Goal: Navigation & Orientation: Find specific page/section

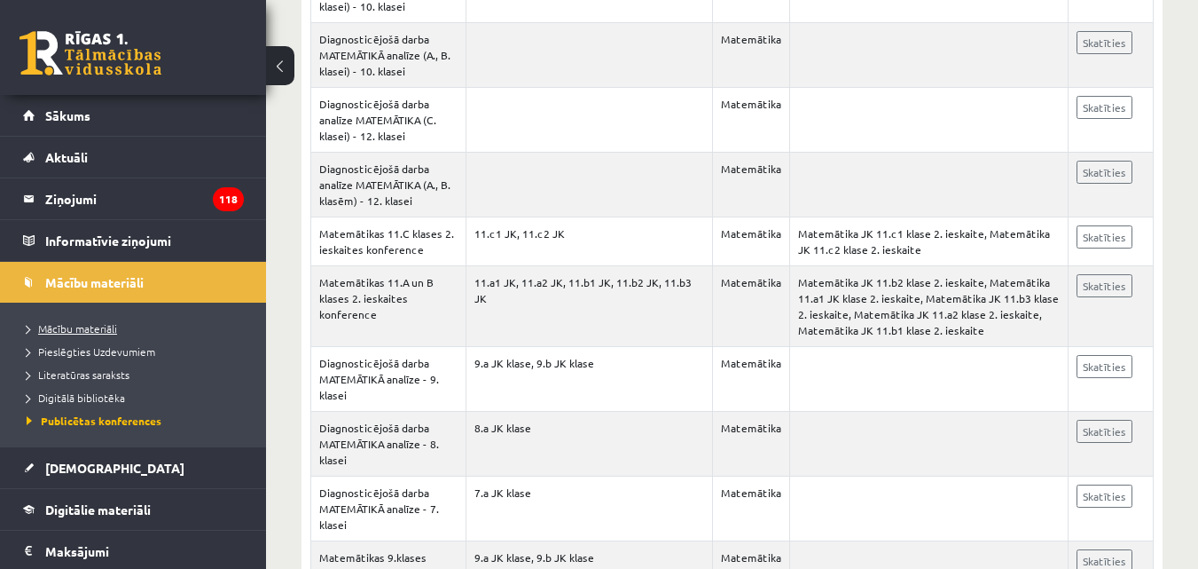
scroll to position [3307, 0]
click at [75, 161] on span "Aktuāli" at bounding box center [66, 157] width 43 height 16
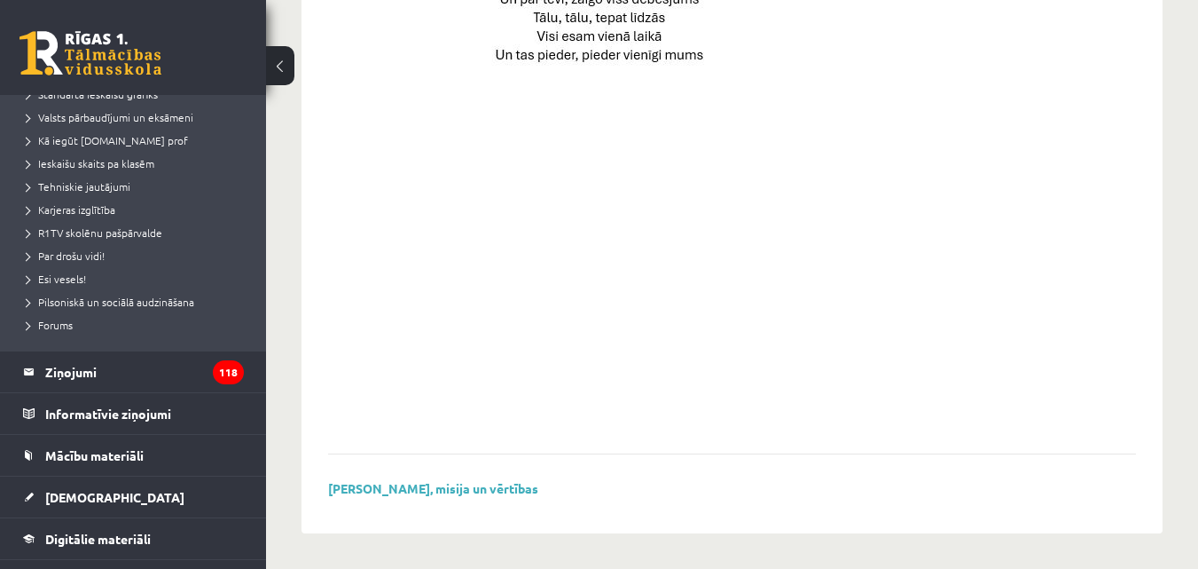
scroll to position [355, 0]
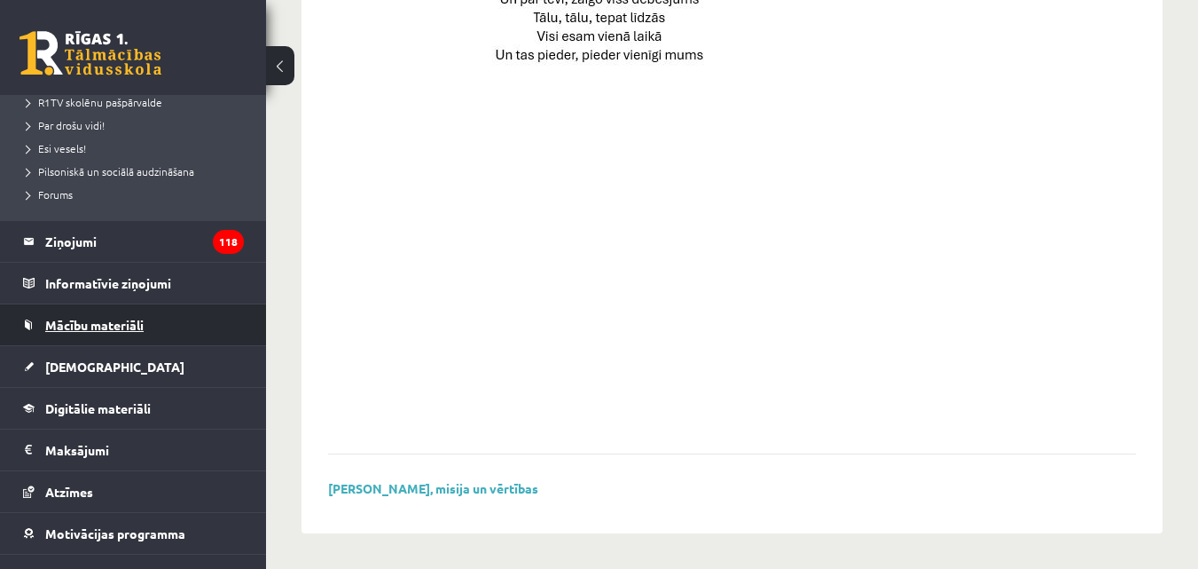
click at [100, 321] on span "Mācību materiāli" at bounding box center [94, 325] width 98 height 16
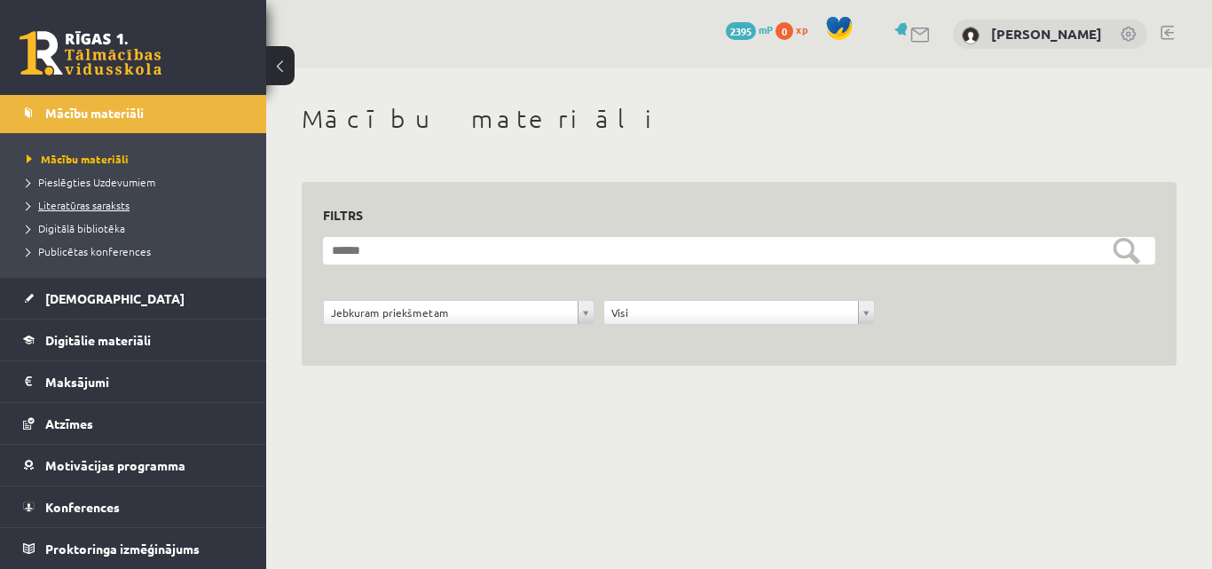
click at [75, 208] on span "Literatūras saraksts" at bounding box center [78, 205] width 103 height 14
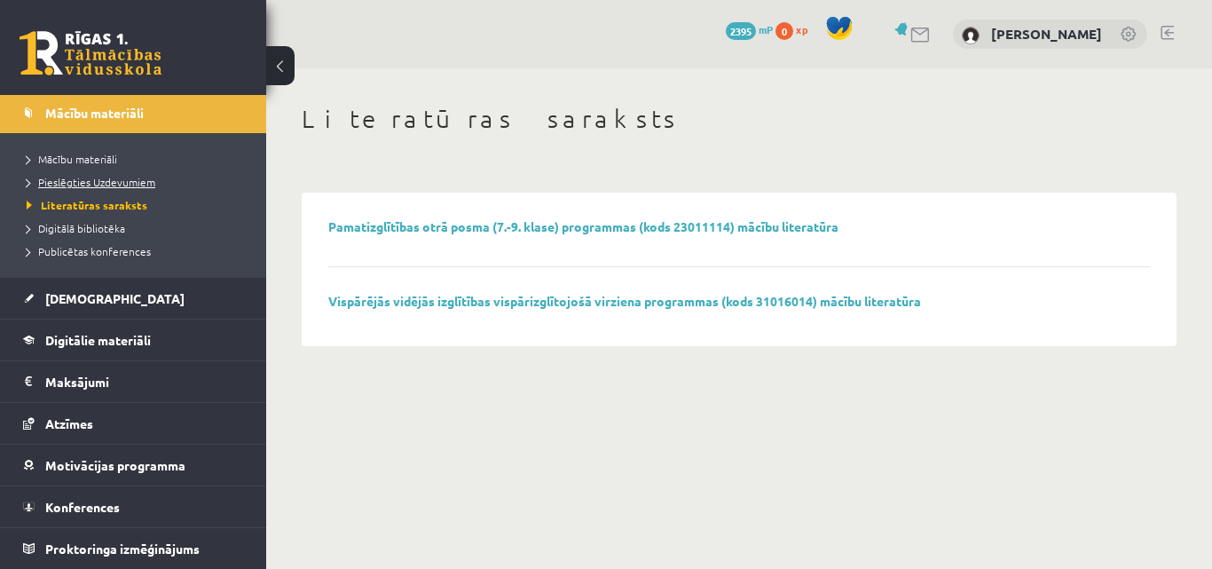
click at [86, 180] on span "Pieslēgties Uzdevumiem" at bounding box center [91, 182] width 129 height 14
click at [67, 229] on span "Digitālā bibliotēka" at bounding box center [76, 228] width 98 height 14
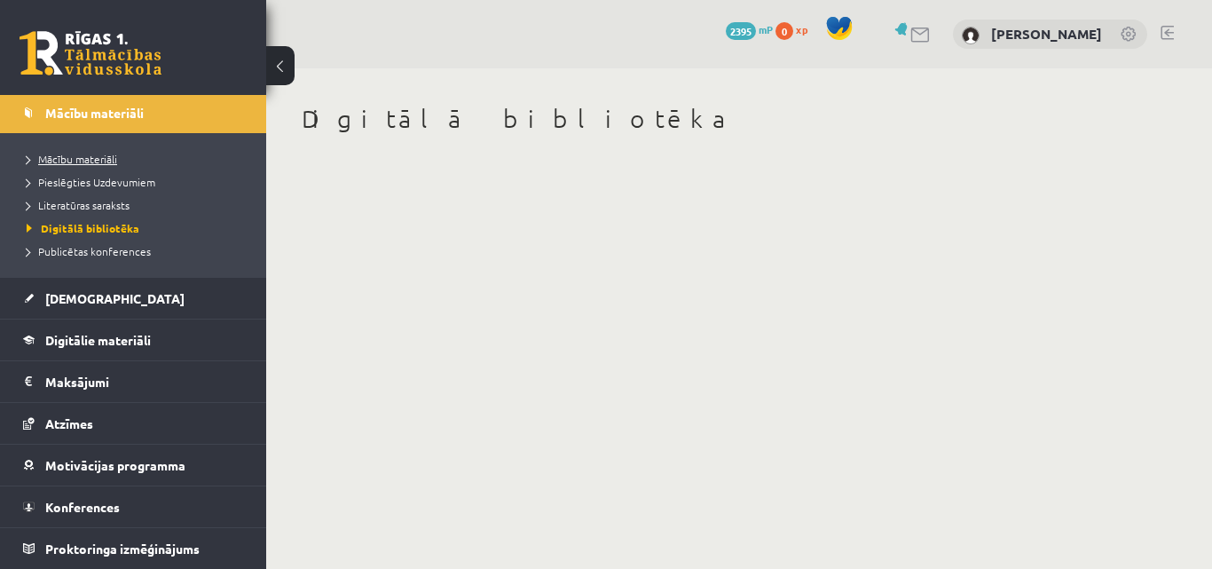
click at [74, 161] on span "Mācību materiāli" at bounding box center [72, 159] width 90 height 14
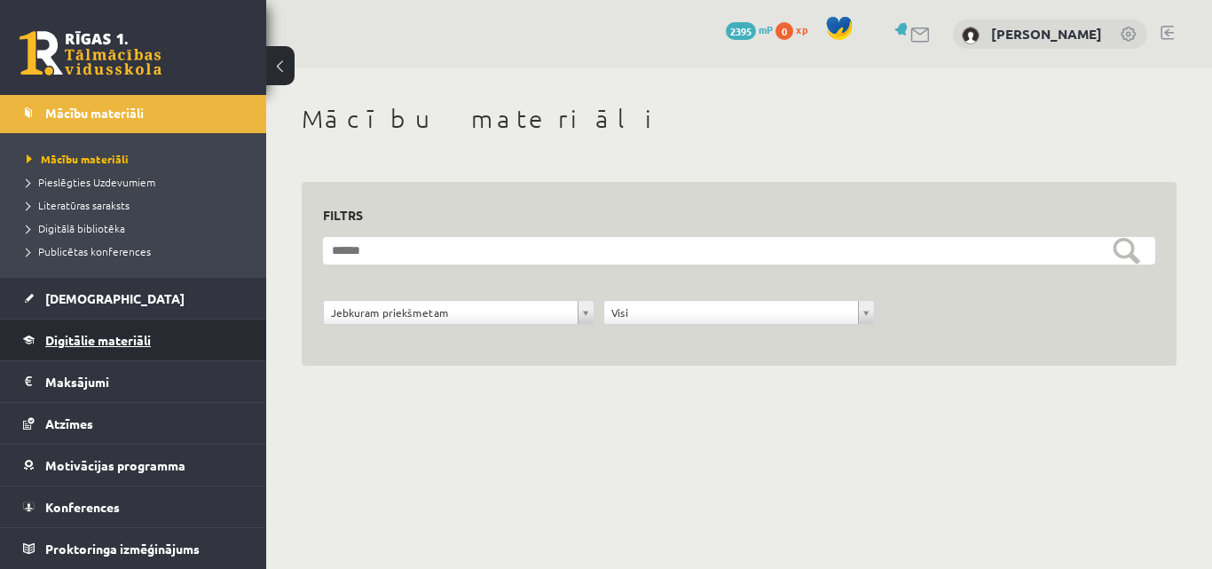
click at [99, 342] on span "Digitālie materiāli" at bounding box center [98, 340] width 106 height 16
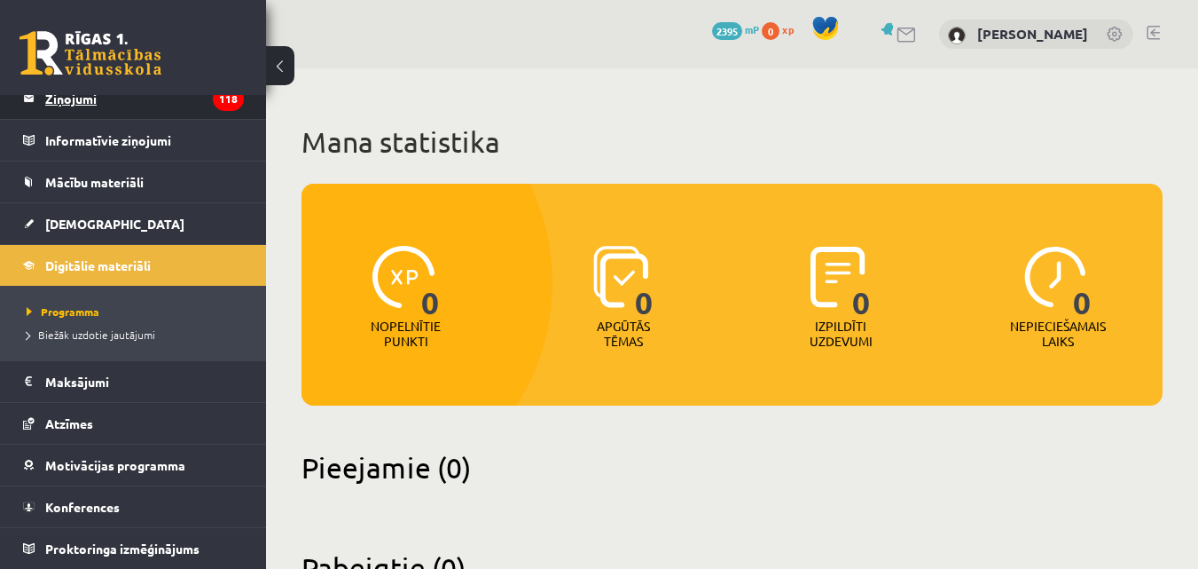
click at [88, 101] on legend "Ziņojumi 118" at bounding box center [144, 98] width 199 height 41
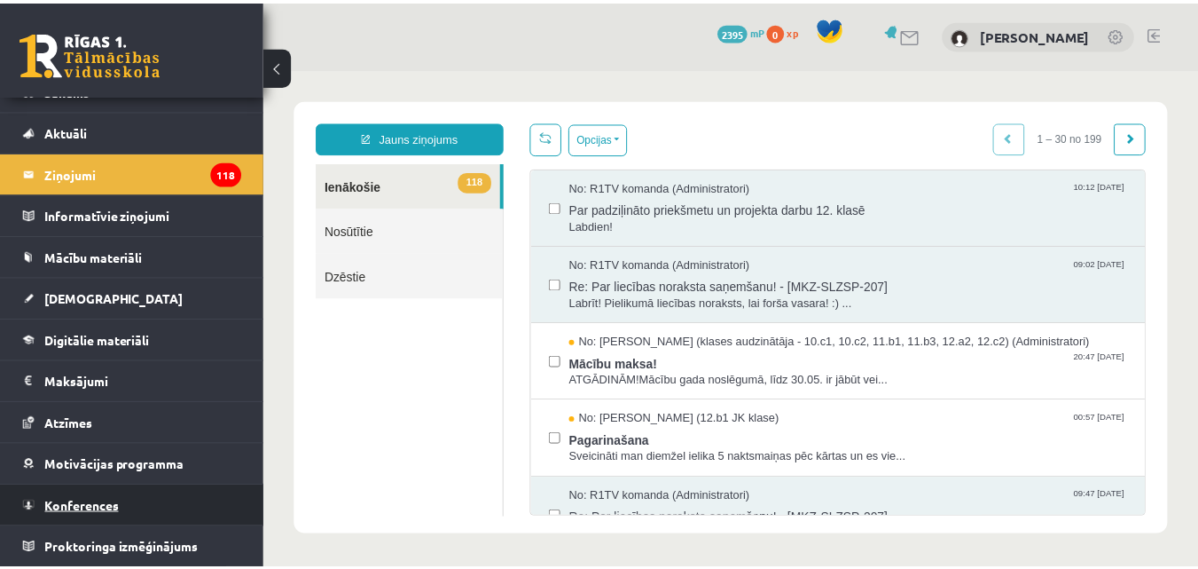
scroll to position [26, 0]
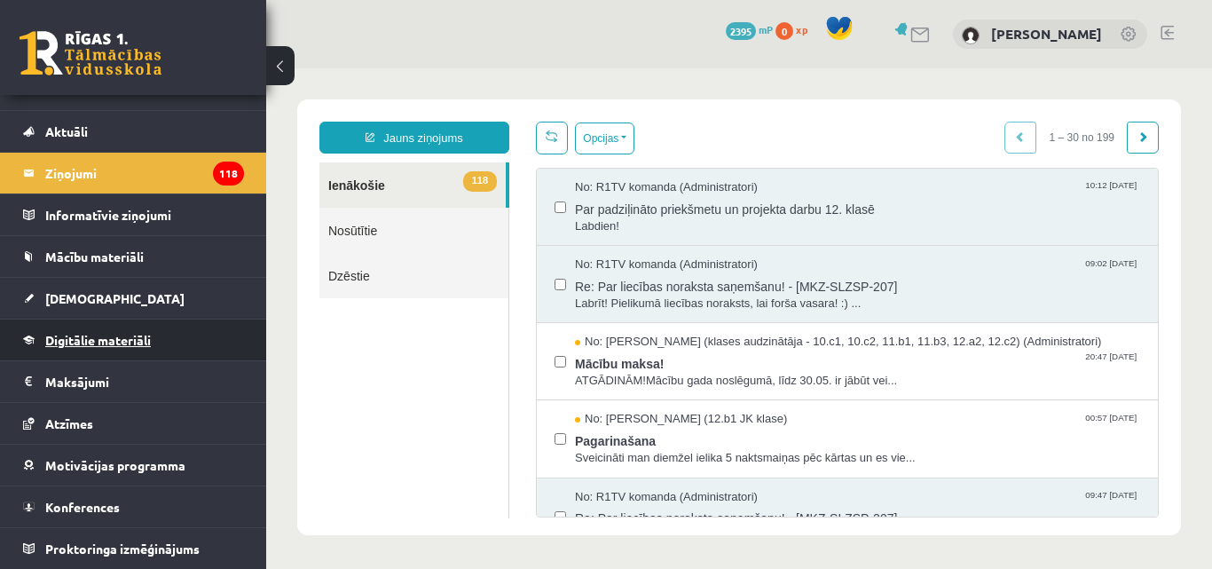
click at [77, 341] on span "Digitālie materiāli" at bounding box center [98, 340] width 106 height 16
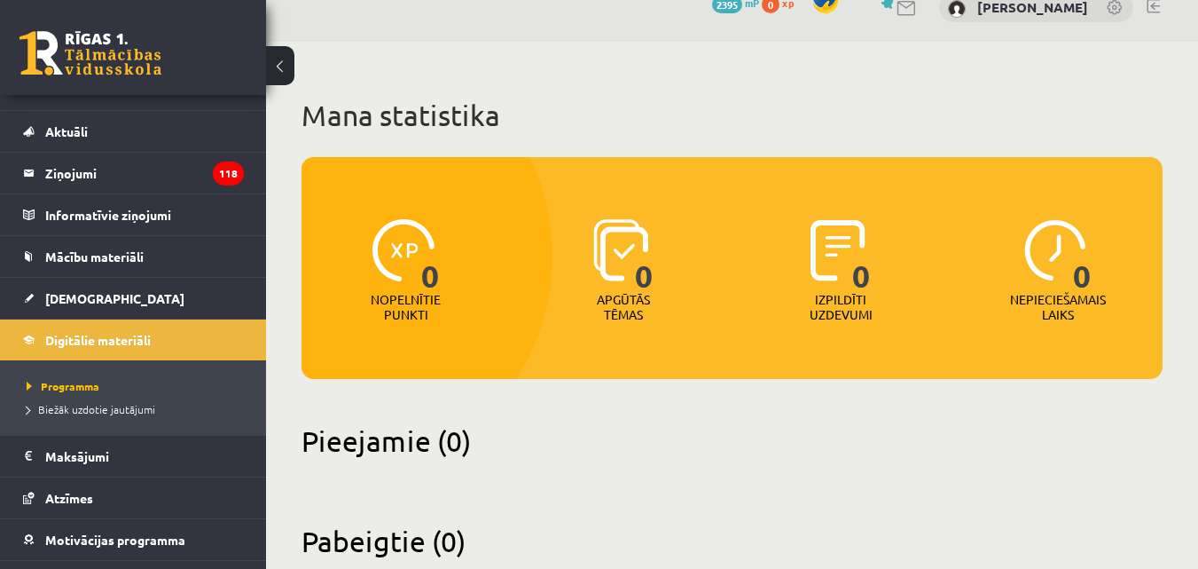
scroll to position [73, 0]
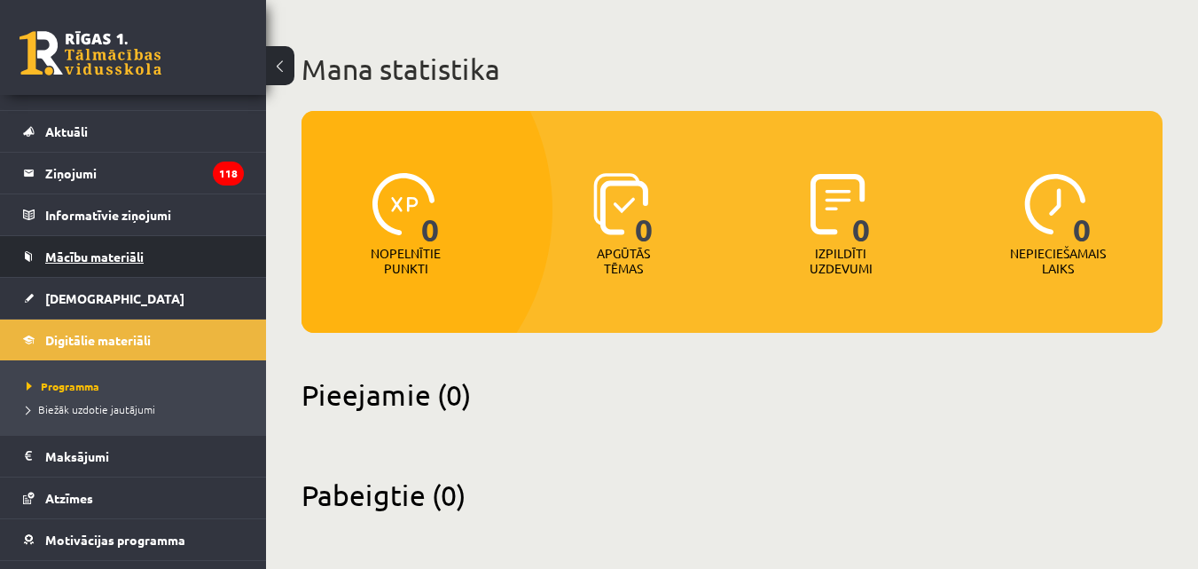
click at [83, 261] on span "Mācību materiāli" at bounding box center [94, 256] width 98 height 16
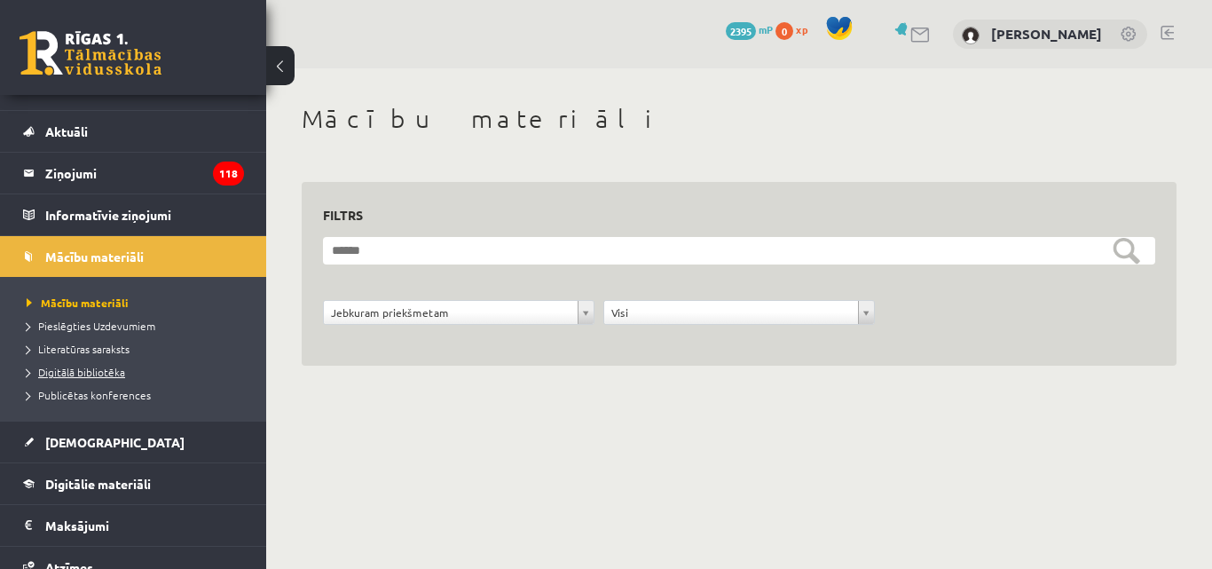
click at [100, 373] on span "Digitālā bibliotēka" at bounding box center [76, 372] width 98 height 14
